Goal: Information Seeking & Learning: Learn about a topic

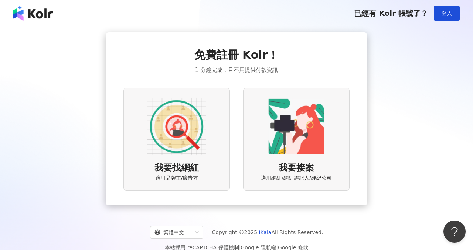
click at [186, 151] on img at bounding box center [176, 126] width 59 height 59
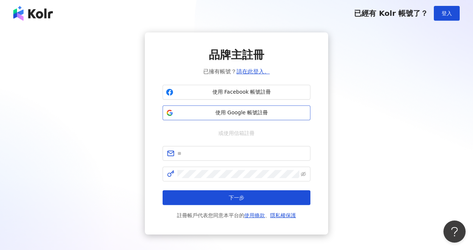
click at [232, 113] on span "使用 Google 帳號註冊" at bounding box center [241, 112] width 131 height 7
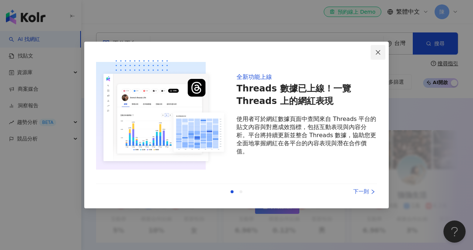
click at [375, 51] on icon "close" at bounding box center [378, 52] width 6 height 6
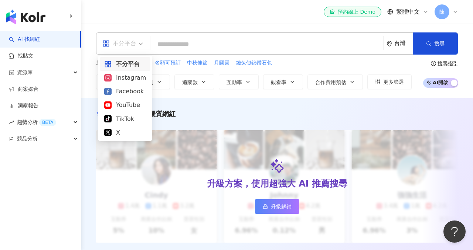
click at [141, 42] on span "不分平台" at bounding box center [122, 44] width 41 height 12
click at [129, 75] on div "Instagram" at bounding box center [125, 77] width 42 height 9
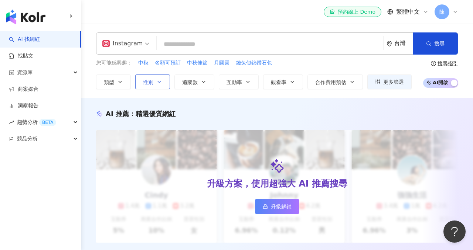
click at [165, 80] on button "性別" at bounding box center [152, 82] width 35 height 15
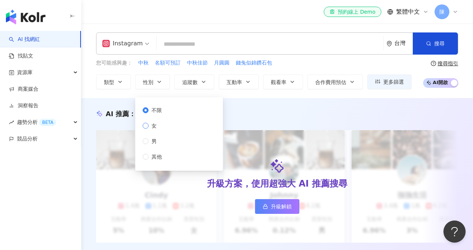
click at [158, 123] on span "女" at bounding box center [153, 126] width 11 height 8
click at [203, 83] on icon "button" at bounding box center [204, 82] width 6 height 6
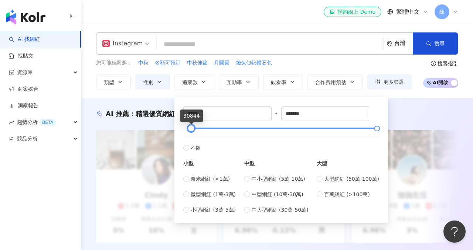
drag, startPoint x: 186, startPoint y: 129, endPoint x: 192, endPoint y: 129, distance: 5.9
click at [192, 129] on div at bounding box center [191, 129] width 4 height 4
type input "*"
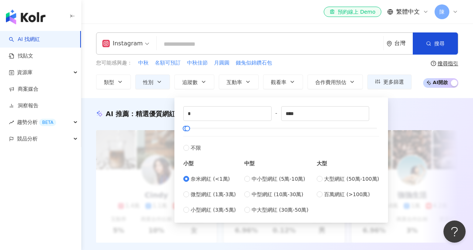
click at [353, 64] on div "您可能感興趣： 中秋 名額可預訂 中秋佳節 月圓圓 錢兔似錦鑽石包" at bounding box center [253, 63] width 315 height 8
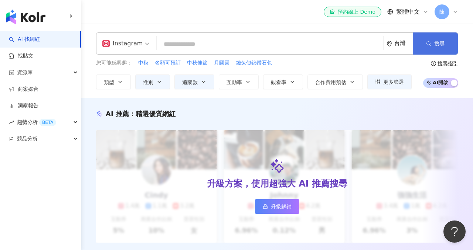
click at [448, 37] on button "搜尋" at bounding box center [435, 44] width 45 height 22
click at [439, 45] on span "搜尋" at bounding box center [439, 44] width 10 height 6
click at [191, 47] on input "search" at bounding box center [270, 44] width 220 height 14
click at [206, 80] on icon "button" at bounding box center [204, 82] width 6 height 6
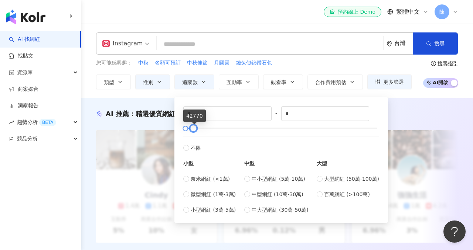
drag, startPoint x: 189, startPoint y: 128, endPoint x: 181, endPoint y: 129, distance: 7.8
click at [191, 129] on div at bounding box center [193, 129] width 4 height 4
type input "*****"
drag, startPoint x: 182, startPoint y: 129, endPoint x: 192, endPoint y: 128, distance: 10.3
click at [193, 128] on div at bounding box center [195, 129] width 4 height 4
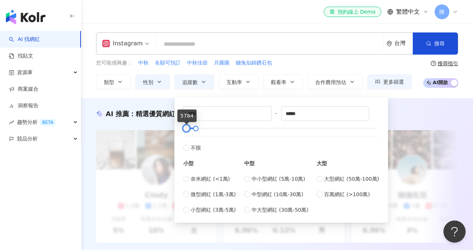
drag, startPoint x: 185, startPoint y: 128, endPoint x: 191, endPoint y: 124, distance: 7.5
click at [186, 129] on div at bounding box center [186, 129] width 4 height 4
drag, startPoint x: 205, startPoint y: 114, endPoint x: 177, endPoint y: 114, distance: 27.3
click at [178, 114] on div "**** - ***** 不限 小型 奈米網紅 (<1萬) 微型網紅 (1萬-3萬) 小型網紅 (3萬-5萬) 中型 中小型網紅 (5萬-10萬) 中型網紅 …" at bounding box center [280, 161] width 213 height 126
type input "*"
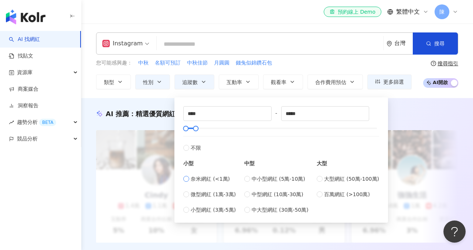
type input "****"
drag, startPoint x: 205, startPoint y: 115, endPoint x: 190, endPoint y: 115, distance: 15.1
click at [191, 115] on input "*" at bounding box center [228, 114] width 88 height 14
click at [316, 139] on label "不限" at bounding box center [281, 144] width 196 height 16
type input "*"
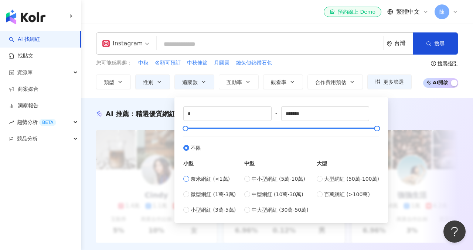
click at [198, 179] on span "奈米網紅 (<1萬)" at bounding box center [210, 179] width 39 height 8
type input "****"
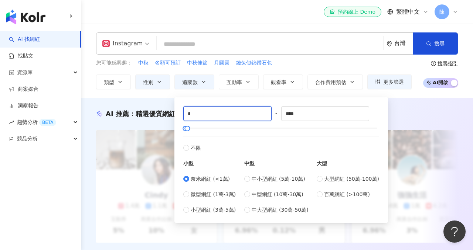
drag, startPoint x: 224, startPoint y: 117, endPoint x: 181, endPoint y: 119, distance: 43.2
click at [182, 119] on div "* - **** 不限 小型 奈米網紅 (<1萬) 微型網紅 (1萬-3萬) 小型網紅 (3萬-5萬) 中型 中小型網紅 (5萬-10萬) 中型網紅 (10萬…" at bounding box center [281, 160] width 205 height 117
type input "*"
type input "****"
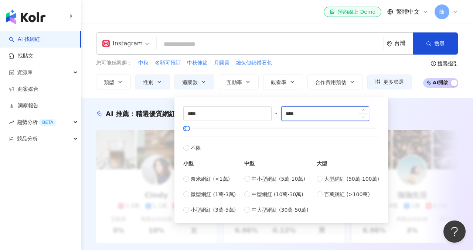
click at [321, 109] on input "****" at bounding box center [325, 114] width 88 height 14
drag, startPoint x: 318, startPoint y: 114, endPoint x: 251, endPoint y: 107, distance: 67.5
click at [251, 107] on div "**** - **** 不限 小型 奈米網紅 (<1萬) 微型網紅 (1萬-3萬) 小型網紅 (3萬-5萬) 中型 中小型網紅 (5萬-10萬) 中型網紅 (…" at bounding box center [281, 160] width 196 height 108
type input "*****"
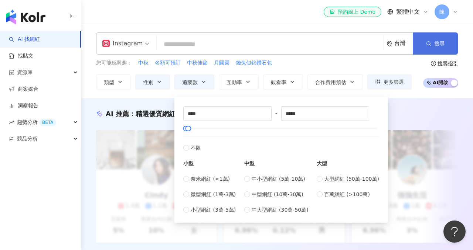
click at [432, 49] on button "搜尋" at bounding box center [435, 44] width 45 height 22
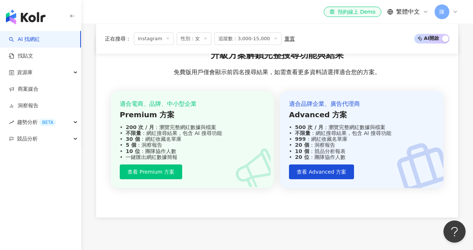
scroll to position [779, 0]
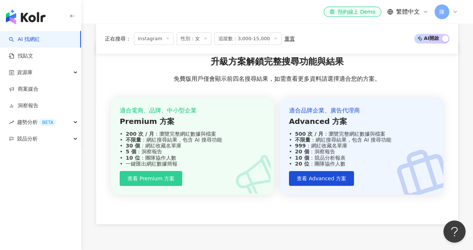
click at [163, 176] on span "查看 Premium 方案" at bounding box center [150, 179] width 47 height 6
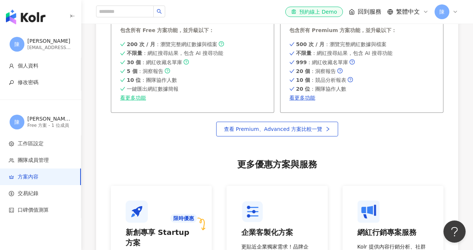
scroll to position [690, 0]
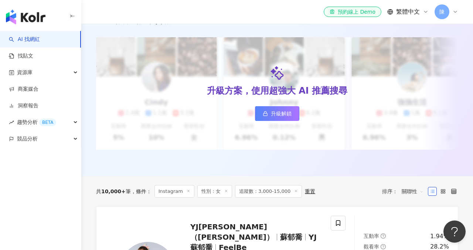
scroll to position [208, 0]
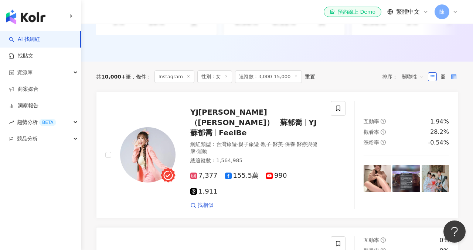
click at [454, 76] on icon at bounding box center [453, 76] width 5 height 5
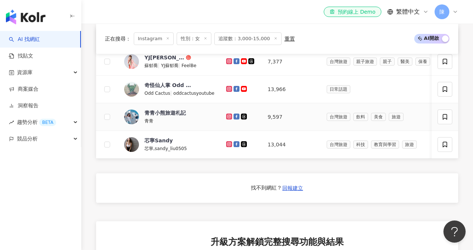
scroll to position [273, 0]
click at [229, 144] on icon at bounding box center [229, 144] width 6 height 6
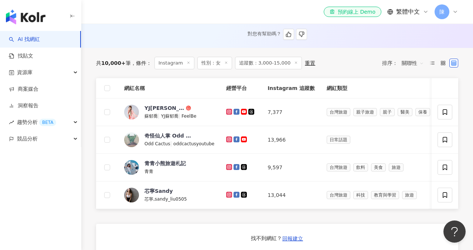
scroll to position [237, 0]
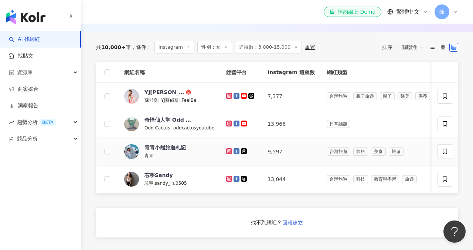
click at [228, 151] on icon at bounding box center [229, 151] width 5 height 4
